Goal: Obtain resource: Download file/media

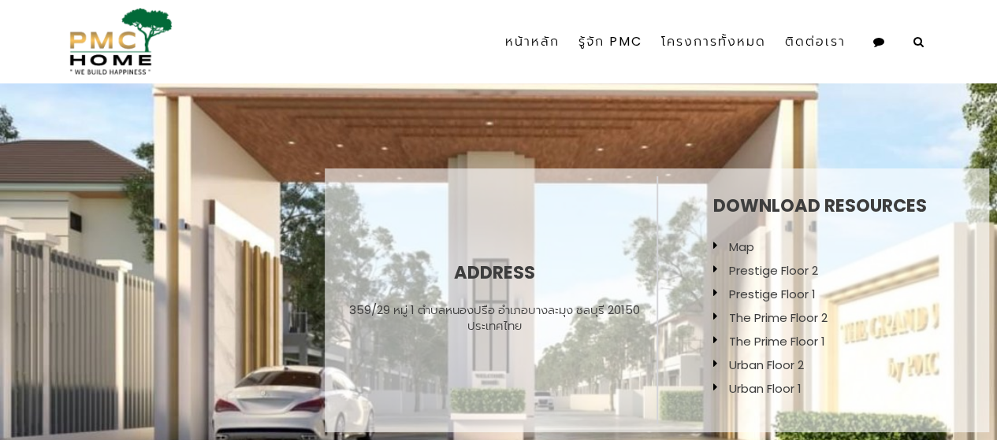
scroll to position [79, 0]
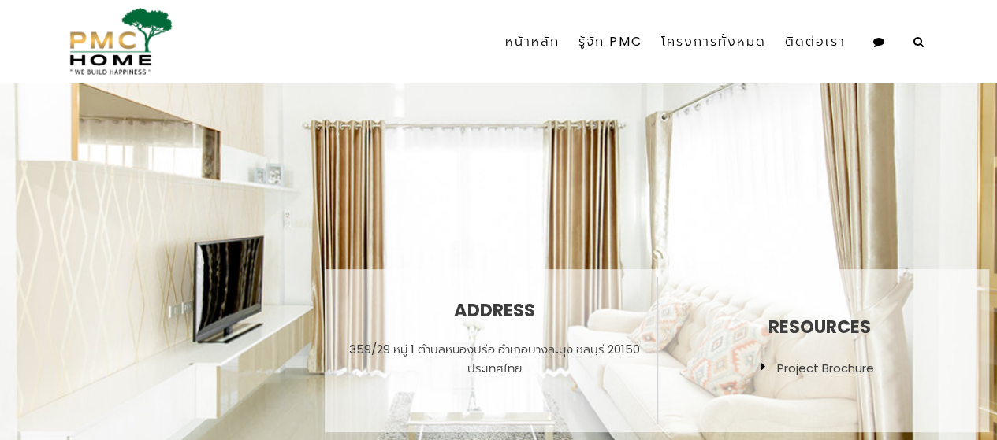
drag, startPoint x: 741, startPoint y: 182, endPoint x: 393, endPoint y: 163, distance: 348.0
click at [393, 167] on div "Address 359/29 หมู่ 1 ตำบลหนองปรือ อำเภอบางละมุง ชลบุรี 20150 ประเทศไทย Resourc…" at bounding box center [498, 262] width 997 height 358
click at [724, 234] on div "Address 359/29 หมู่ 1 ตำบลหนองปรือ อำเภอบางละมุง ชลบุรี 20150 ประเทศไทย Resourc…" at bounding box center [498, 262] width 997 height 358
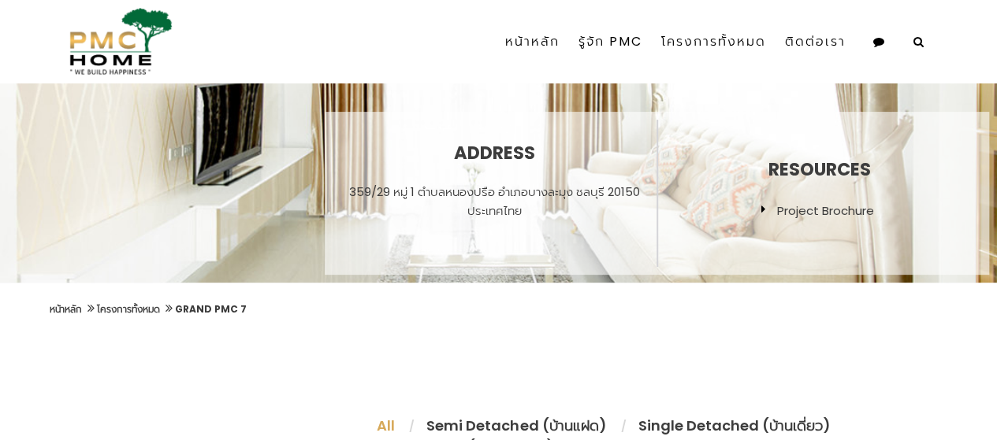
click at [785, 218] on link "Project Brochure" at bounding box center [825, 211] width 97 height 17
